Goal: Task Accomplishment & Management: Manage account settings

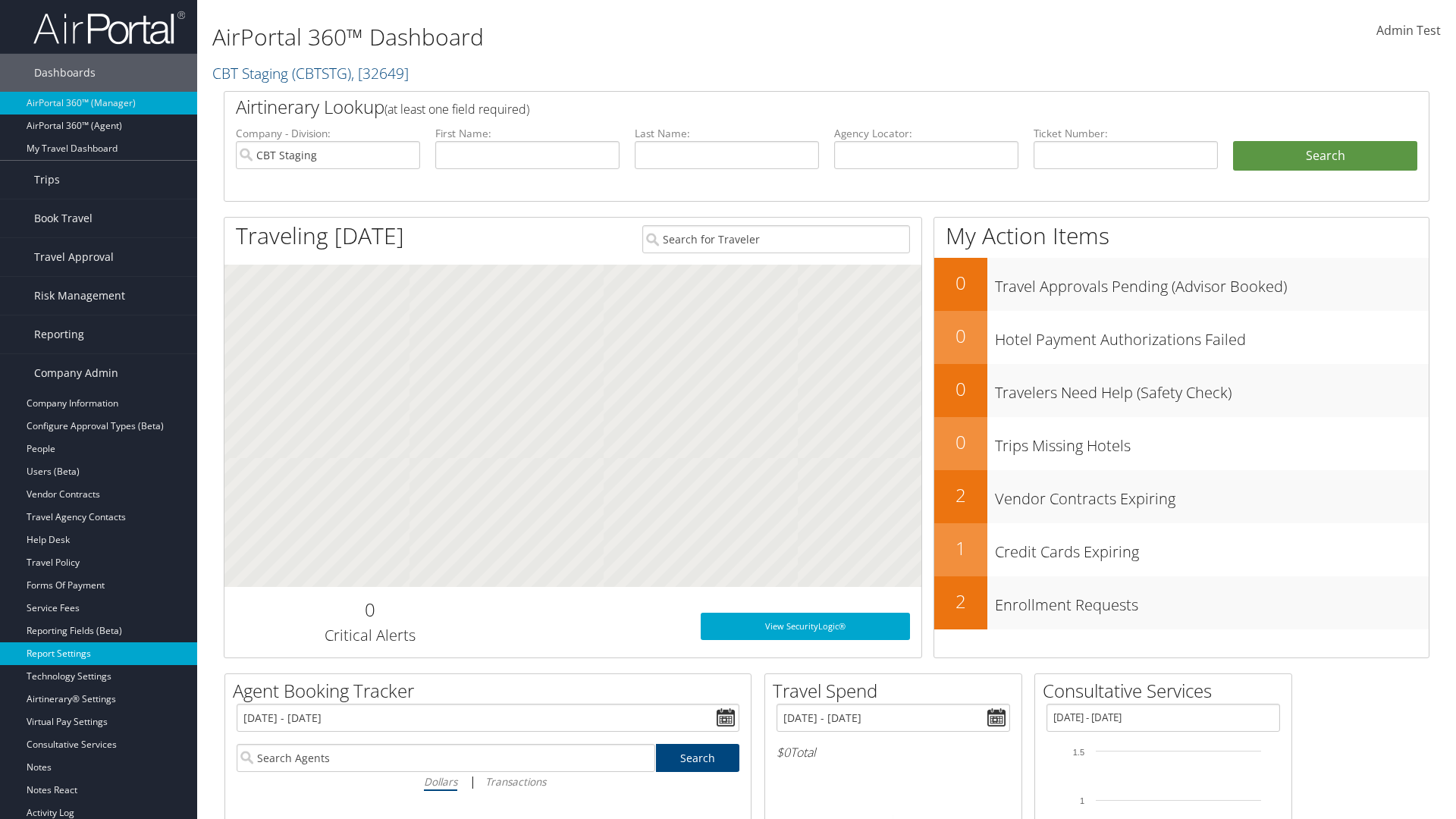
click at [98, 654] on link "Report Settings" at bounding box center [98, 654] width 197 height 23
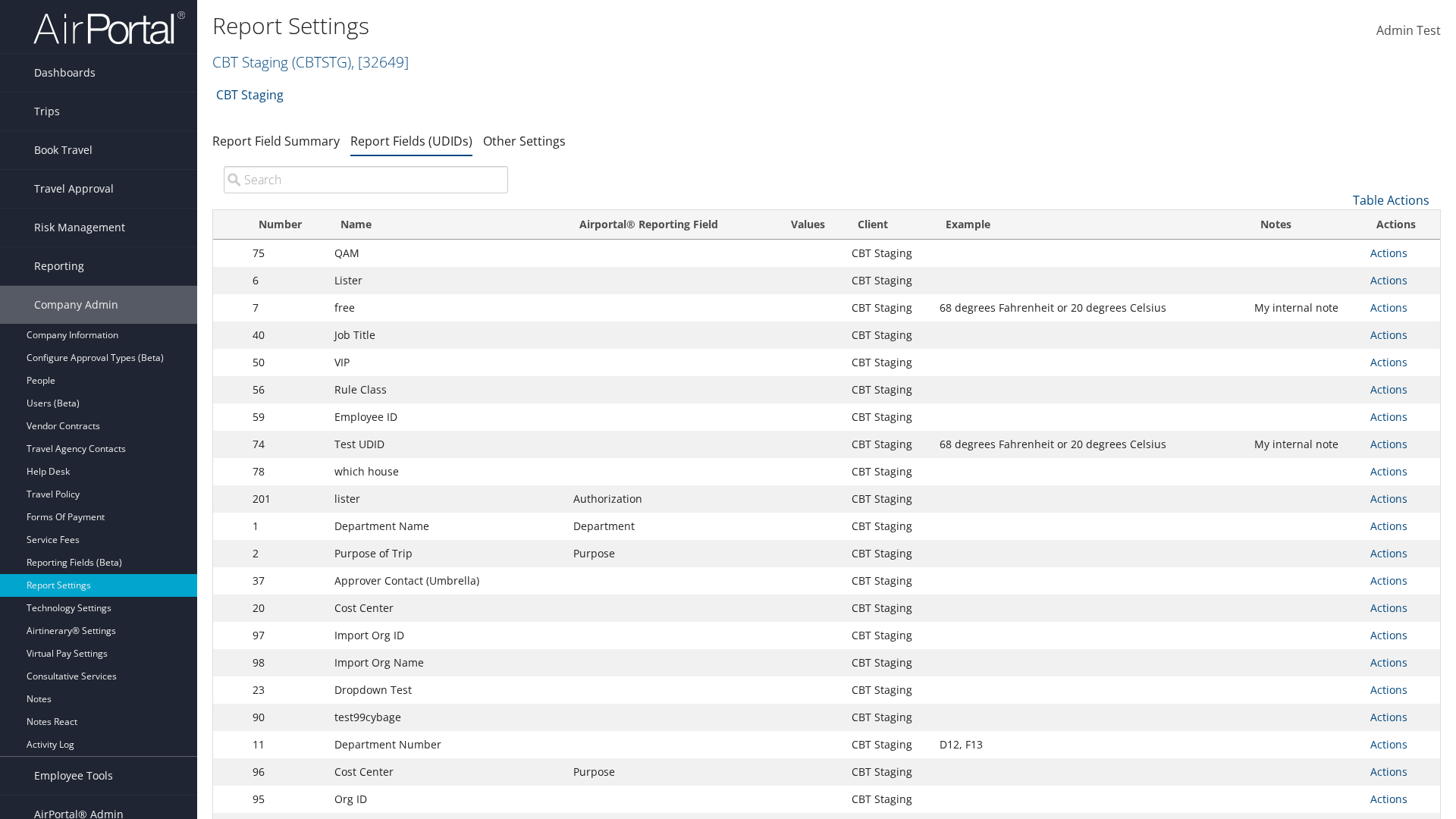
click at [366, 180] on input "search" at bounding box center [366, 180] width 285 height 27
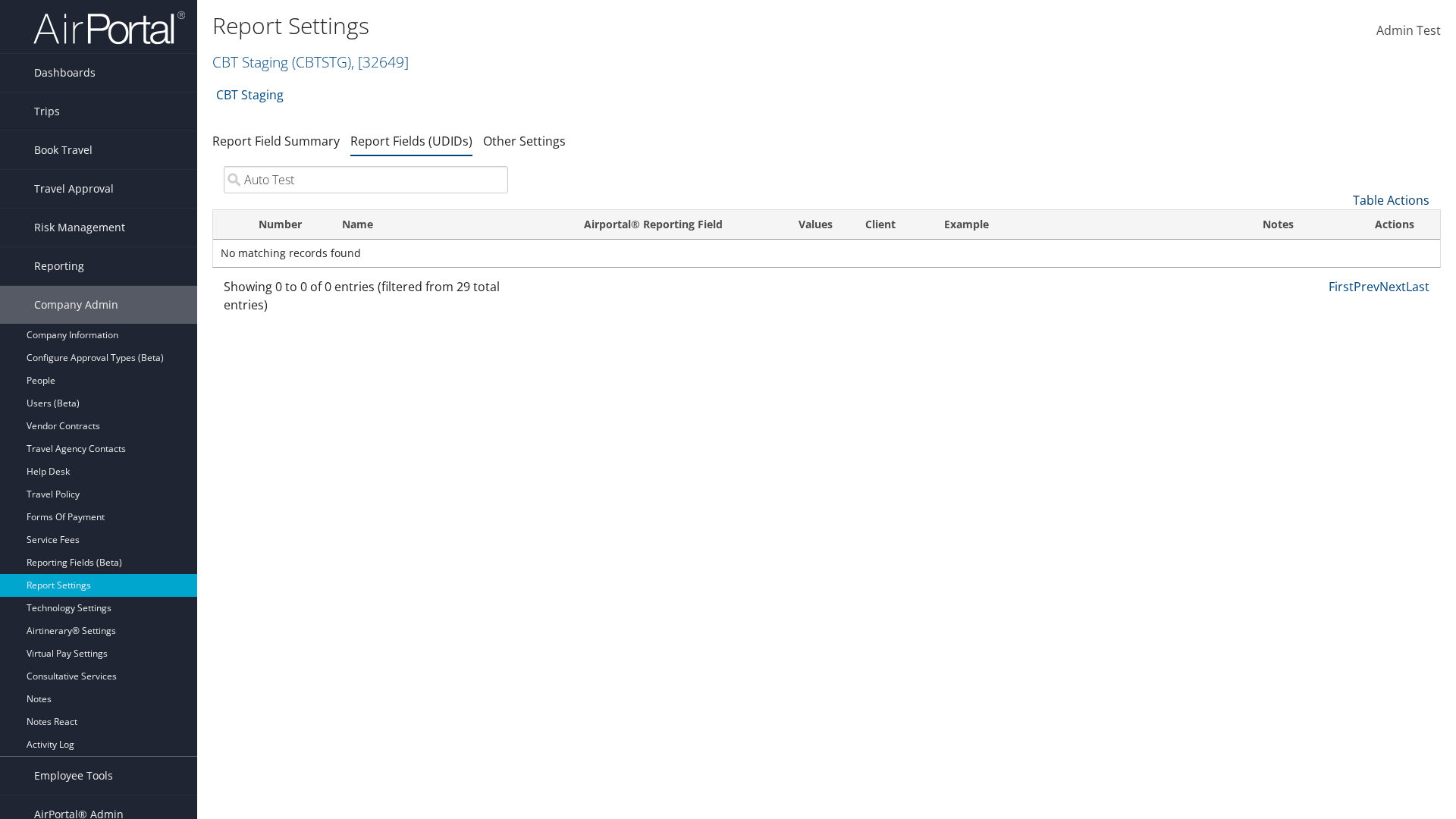
type input "Auto Test"
click at [1391, 200] on link "Table Actions" at bounding box center [1391, 200] width 77 height 17
click at [1340, 223] on link "New Record" at bounding box center [1340, 223] width 199 height 26
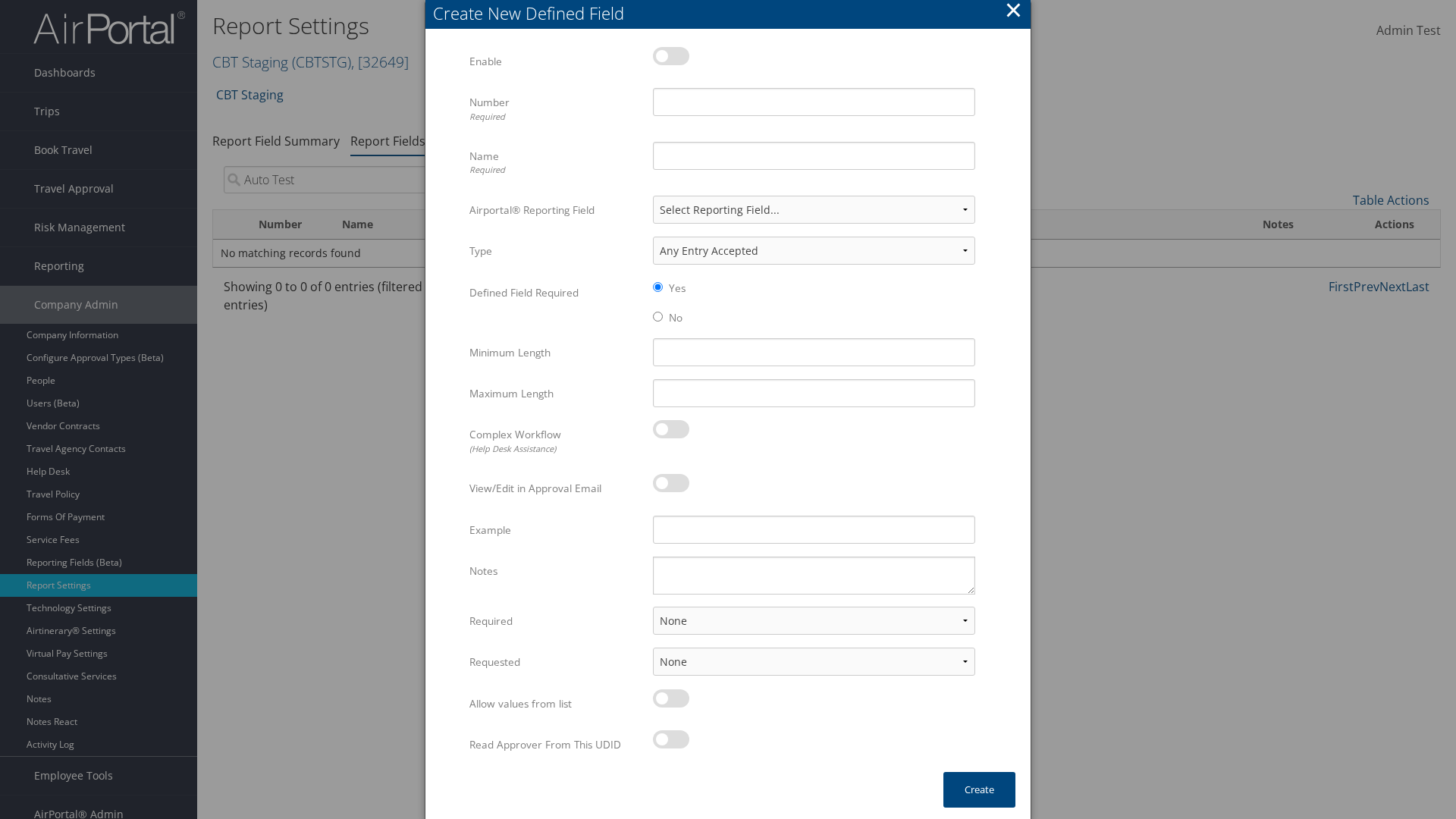
click at [671, 55] on label at bounding box center [671, 56] width 36 height 18
click at [670, 55] on input "checkbox" at bounding box center [665, 59] width 10 height 10
checkbox input "true"
click at [814, 102] on input "Number Required" at bounding box center [814, 102] width 323 height 28
type input "1011"
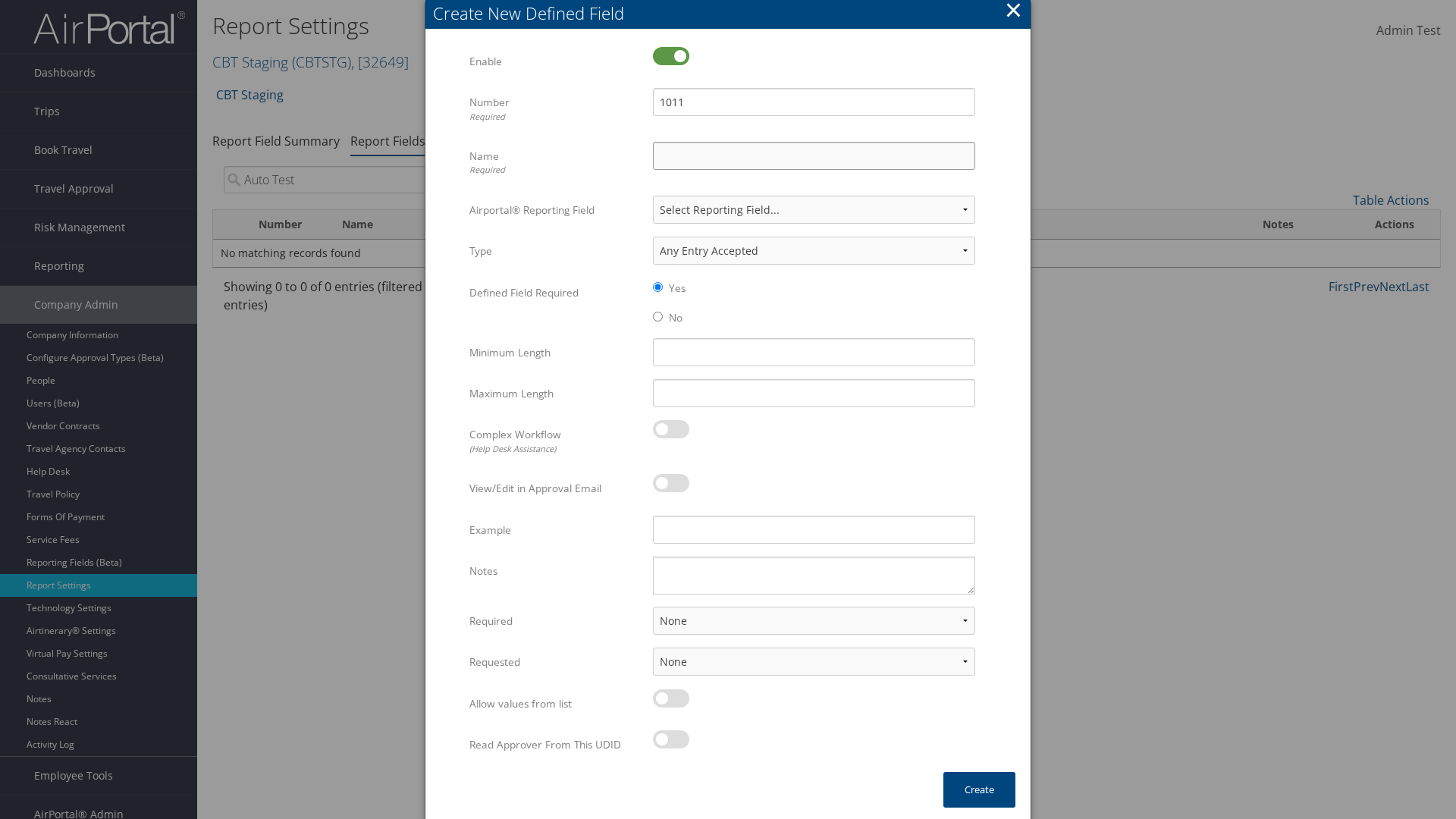
click at [814, 156] on input "Name Required" at bounding box center [814, 156] width 323 height 28
type input "Auto Test"
select select "both"
select select "trip"
type input "Auto Test"
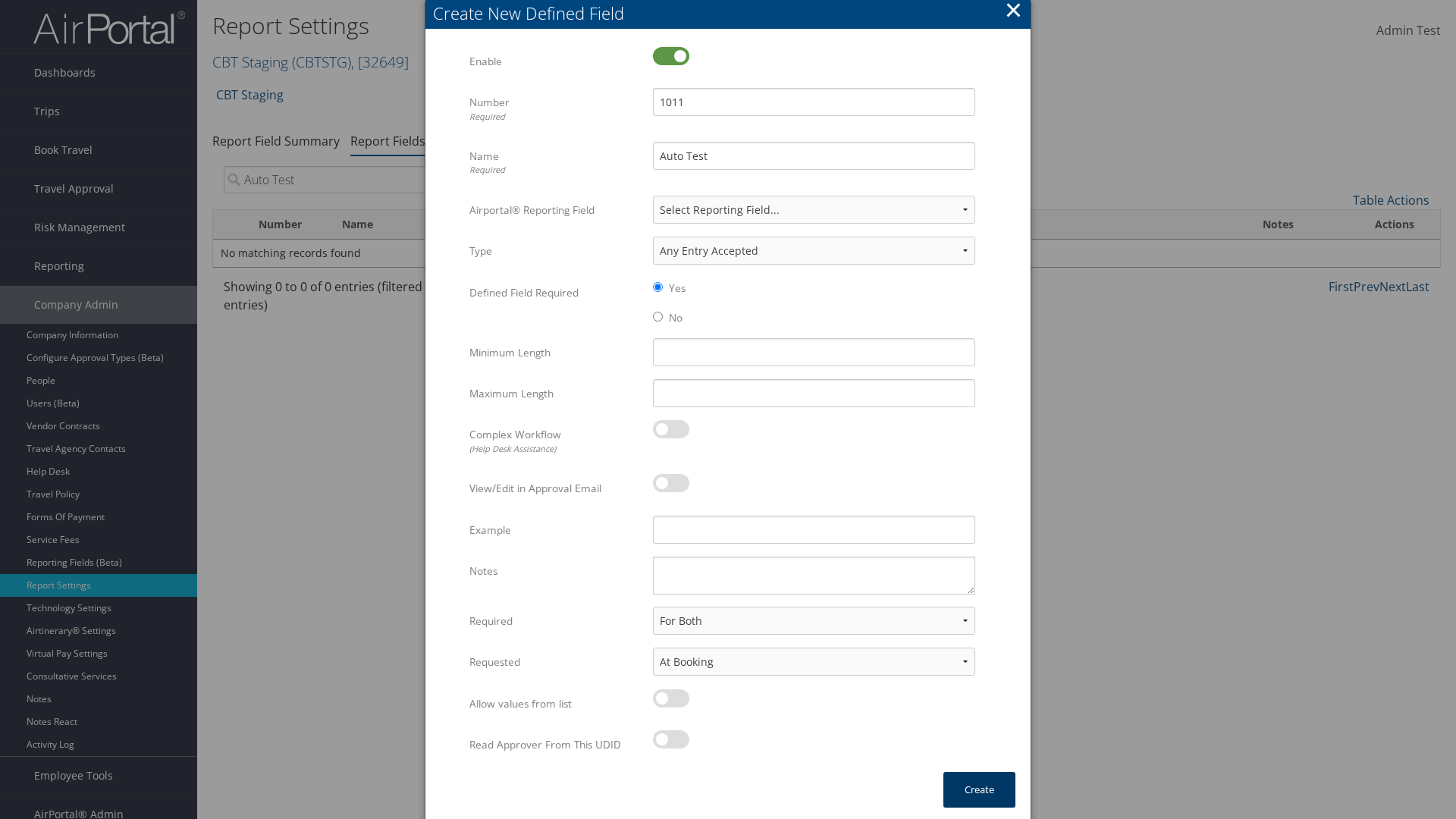
click at [979, 789] on button "Create" at bounding box center [979, 789] width 72 height 36
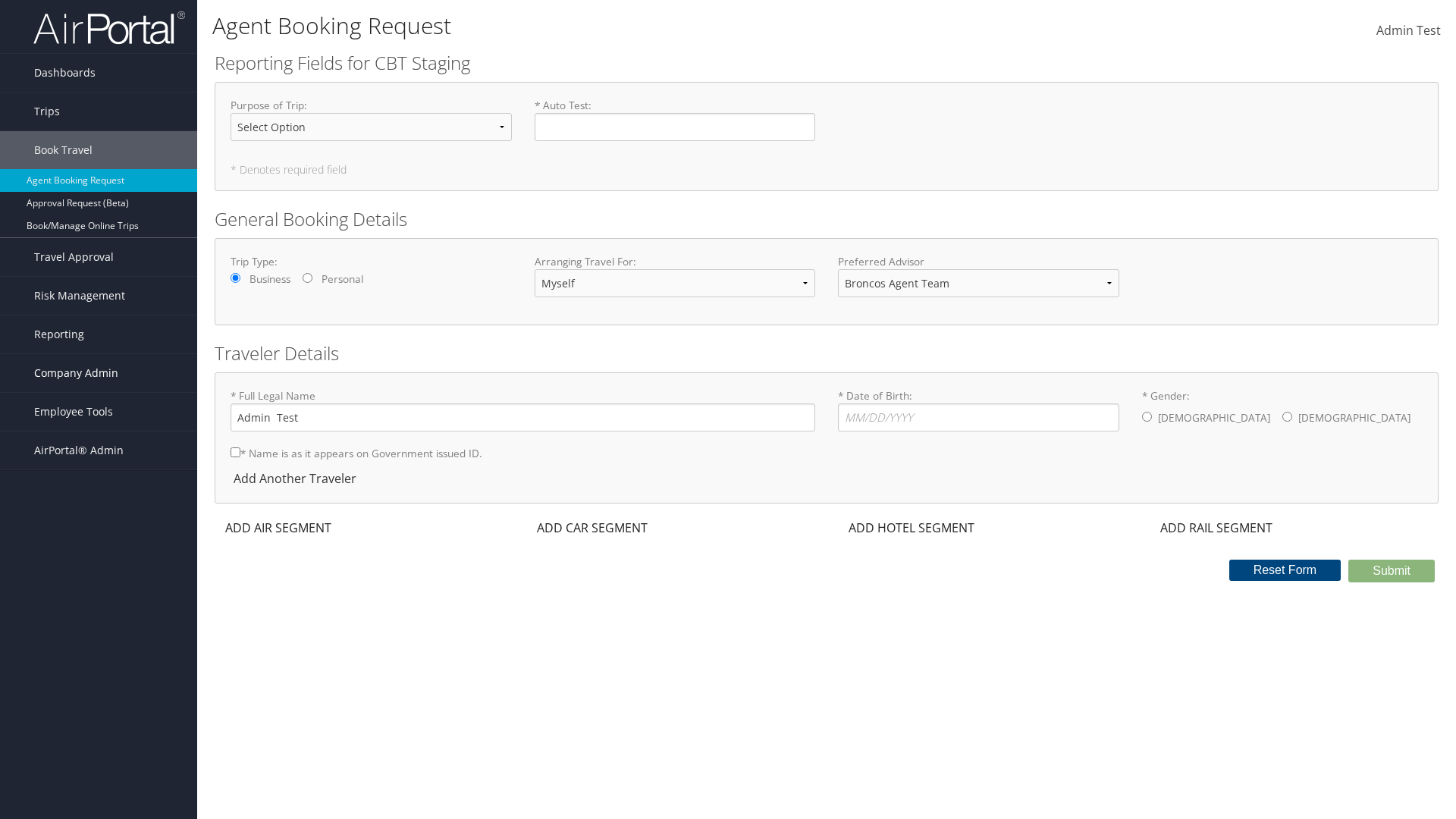
click at [98, 373] on span "Company Admin" at bounding box center [76, 373] width 84 height 38
click at [98, 642] on link "Report Settings" at bounding box center [98, 654] width 197 height 23
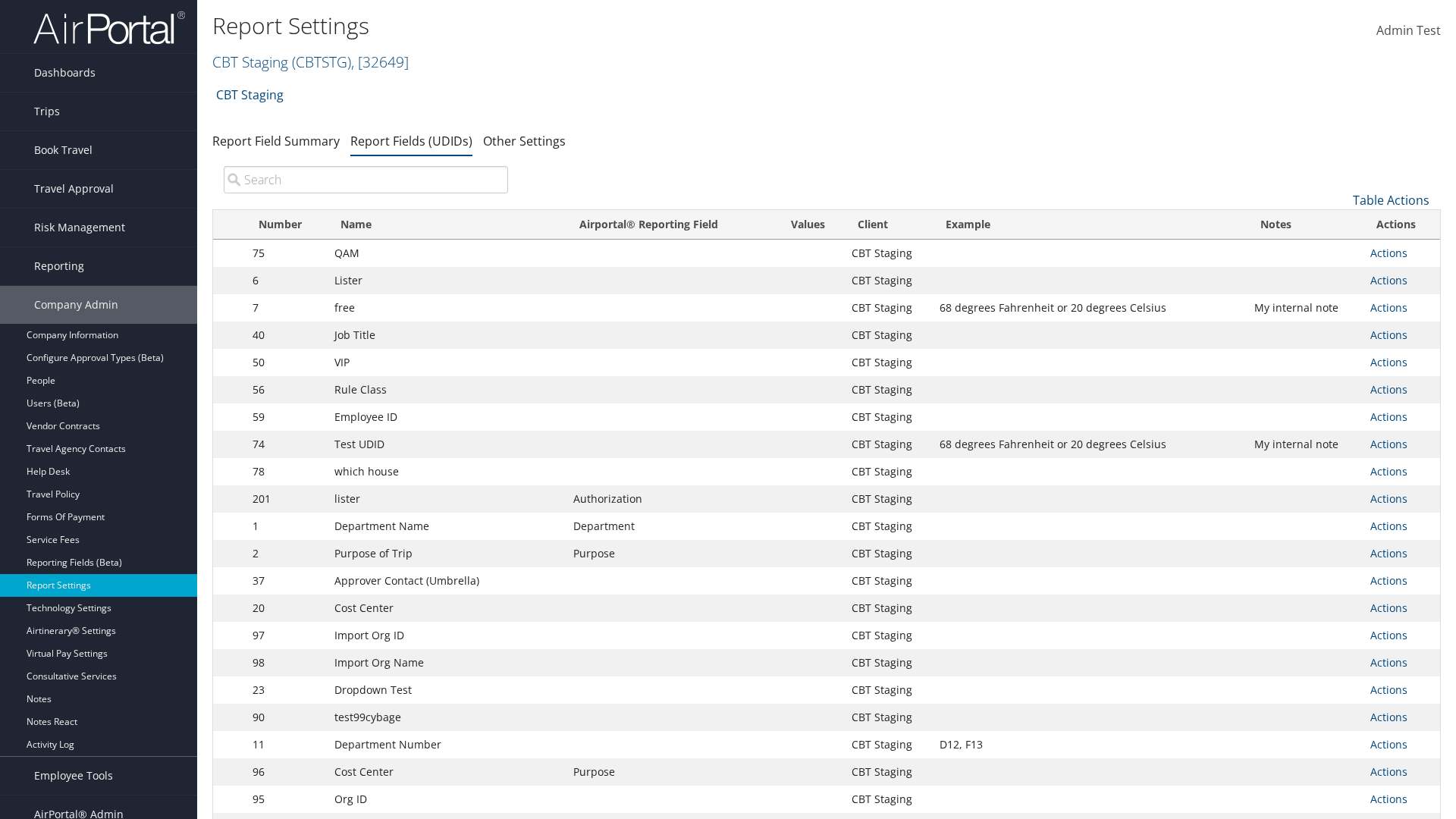
click at [366, 180] on input "search" at bounding box center [366, 180] width 285 height 27
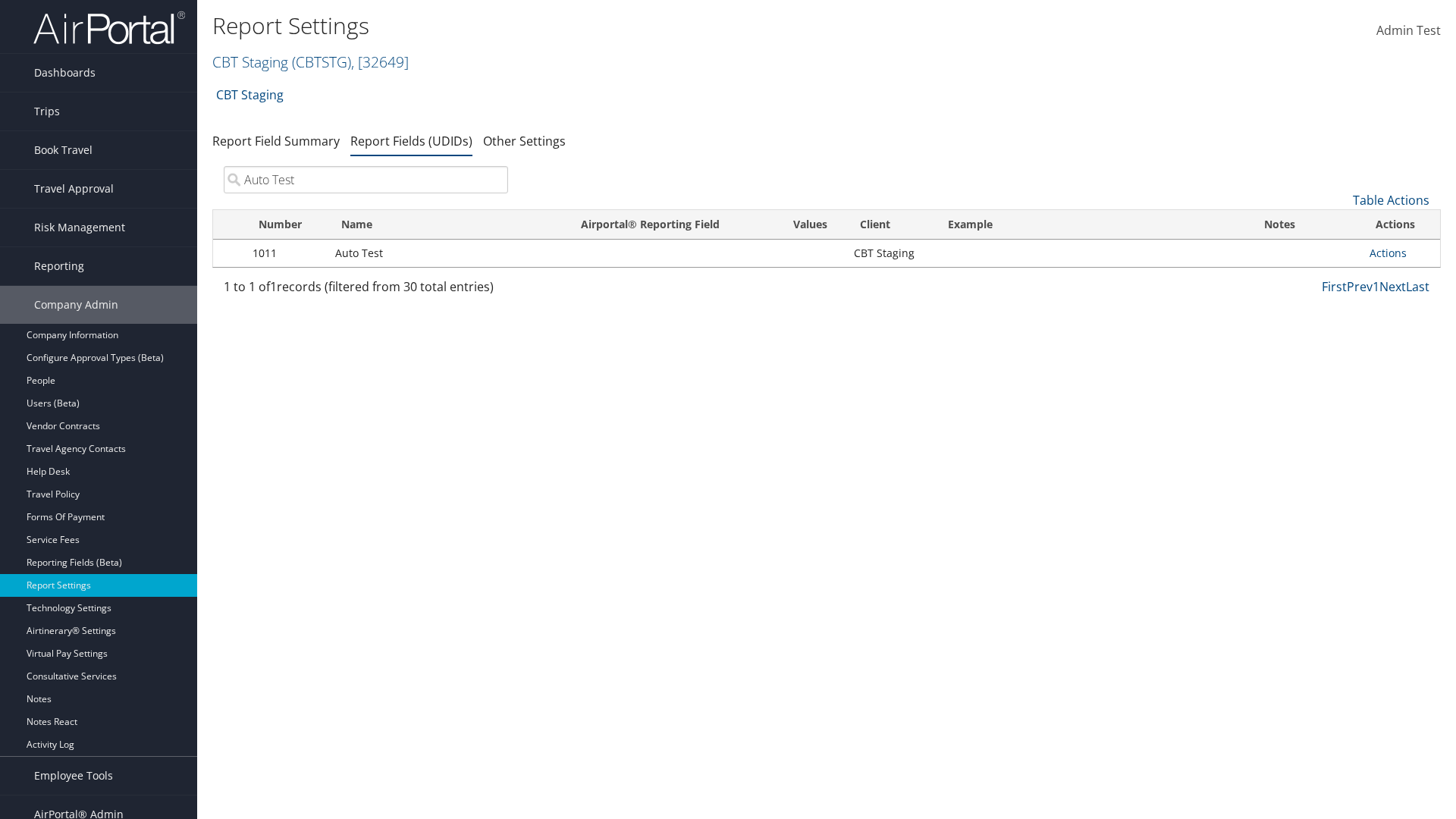
type input "Auto Test"
click at [1401, 253] on link "Actions" at bounding box center [1388, 252] width 37 height 14
click at [0, 0] on link "Delete" at bounding box center [0, 0] width 0 height 0
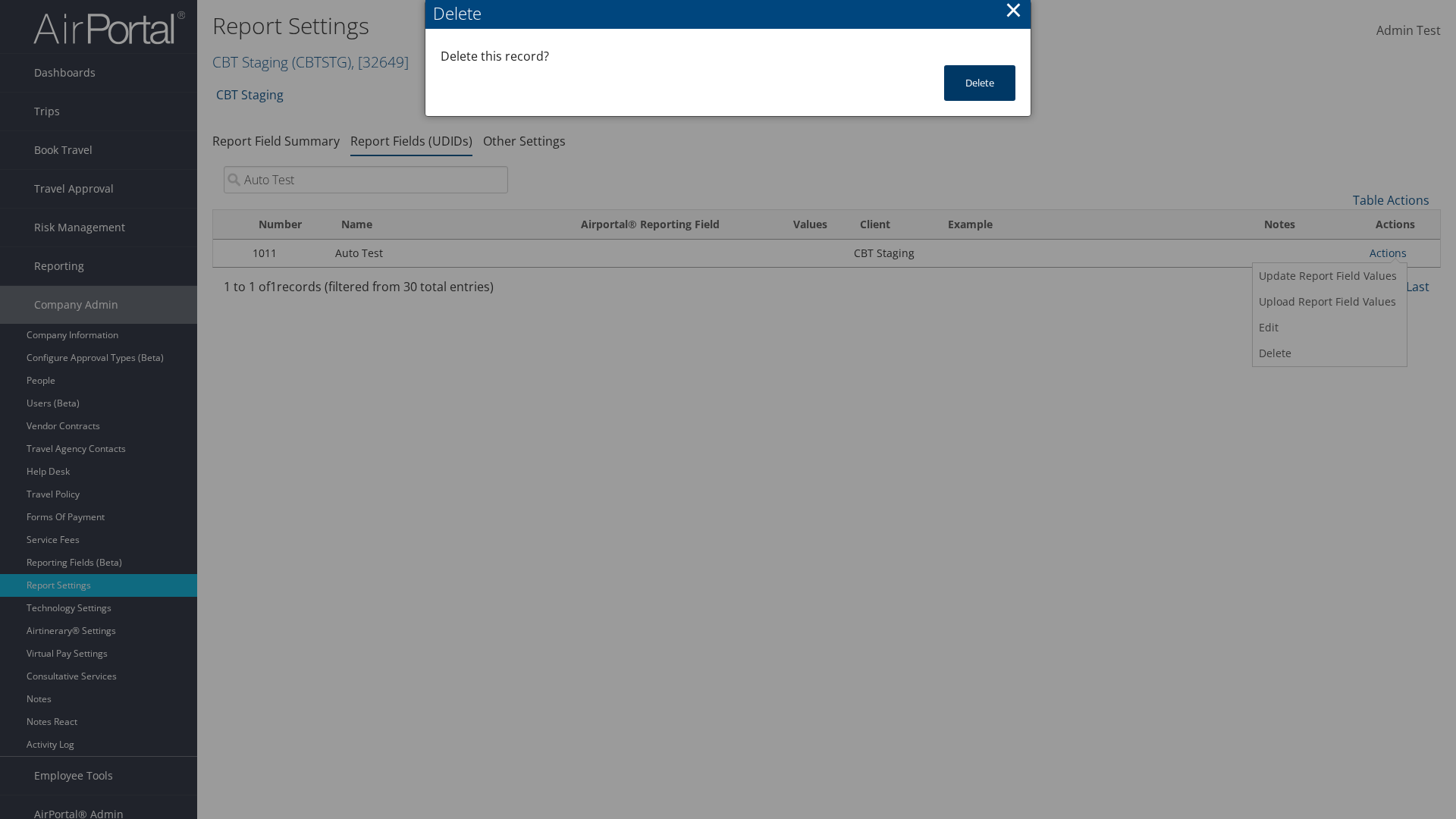
click at [979, 83] on button "Delete" at bounding box center [979, 83] width 71 height 36
